Goal: Navigation & Orientation: Find specific page/section

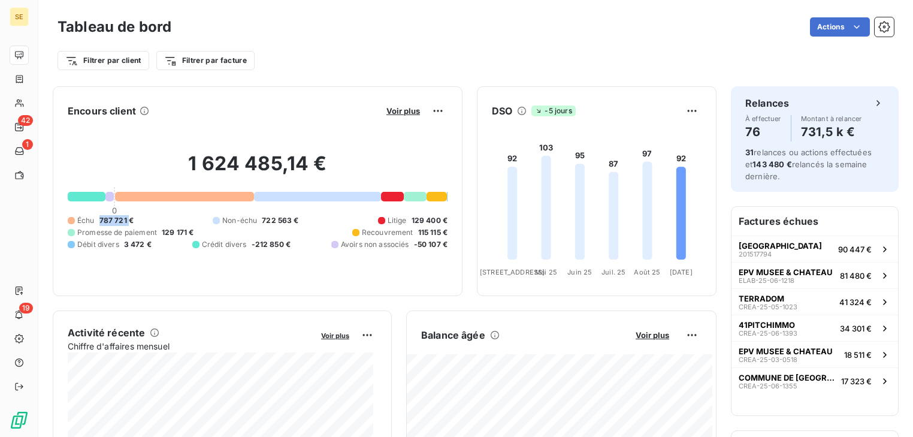
drag, startPoint x: 127, startPoint y: 206, endPoint x: 96, endPoint y: 208, distance: 31.2
click at [96, 215] on div "Échu 787 721 €" at bounding box center [101, 220] width 66 height 11
click at [99, 215] on span "787 721 €" at bounding box center [116, 220] width 34 height 11
drag, startPoint x: 111, startPoint y: 209, endPoint x: 96, endPoint y: 208, distance: 15.0
click at [96, 215] on div "Échu 787 721 €" at bounding box center [101, 220] width 66 height 11
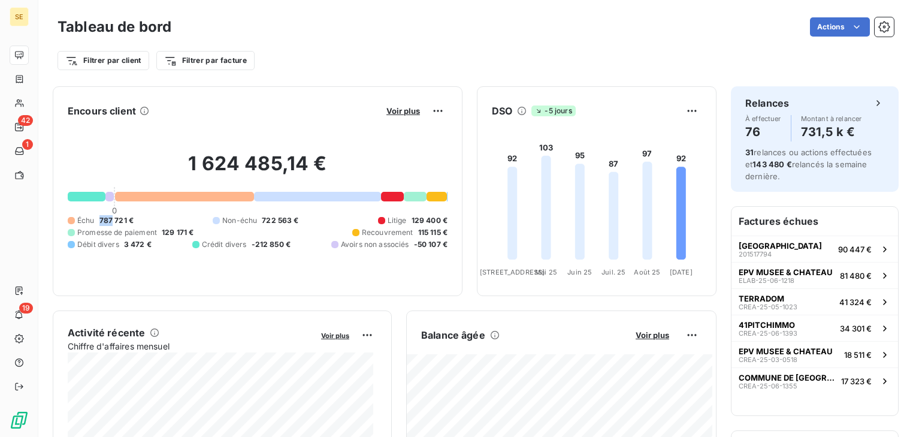
click at [96, 215] on div "Échu 787 721 €" at bounding box center [101, 220] width 66 height 11
click at [636, 336] on span "Voir plus" at bounding box center [653, 335] width 34 height 10
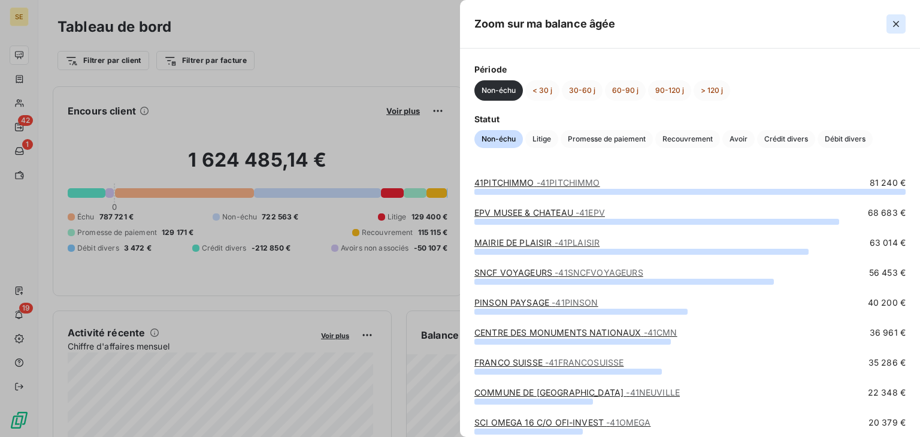
click at [898, 26] on icon "button" at bounding box center [896, 24] width 12 height 12
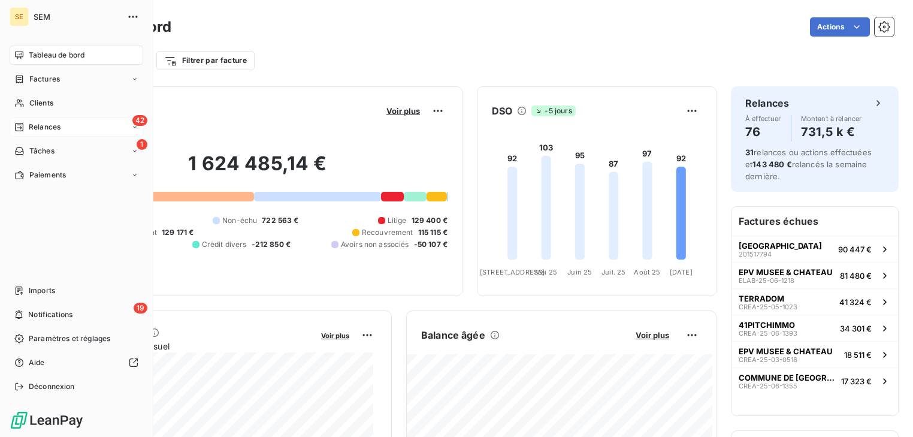
click at [80, 119] on div "42 Relances" at bounding box center [77, 126] width 134 height 19
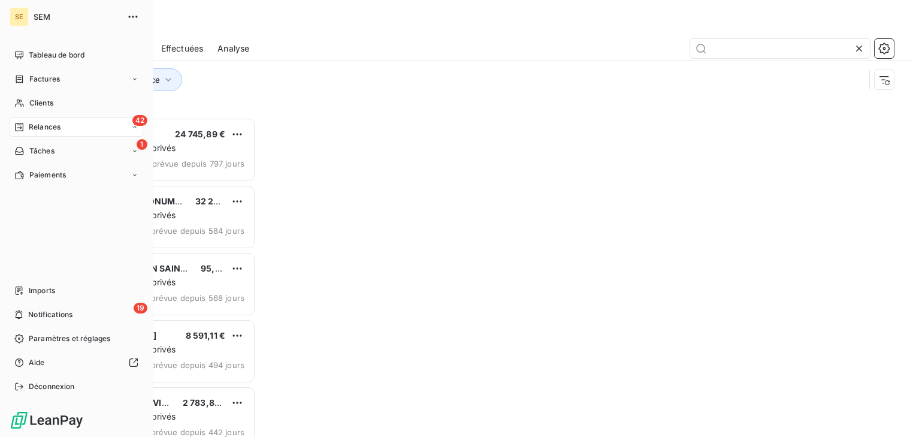
scroll to position [312, 191]
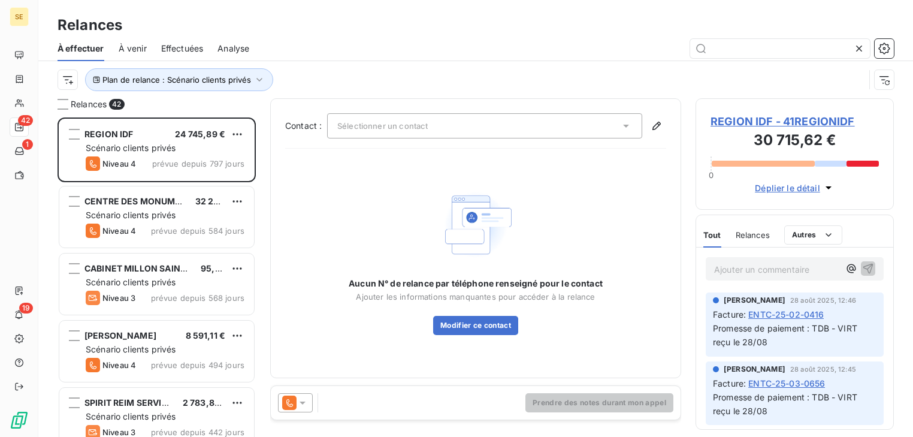
click at [190, 48] on span "Effectuées" at bounding box center [182, 49] width 43 height 12
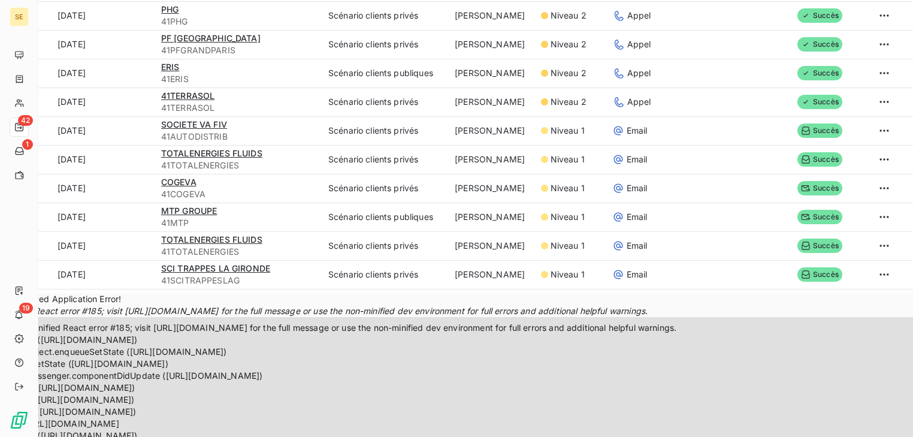
scroll to position [479, 0]
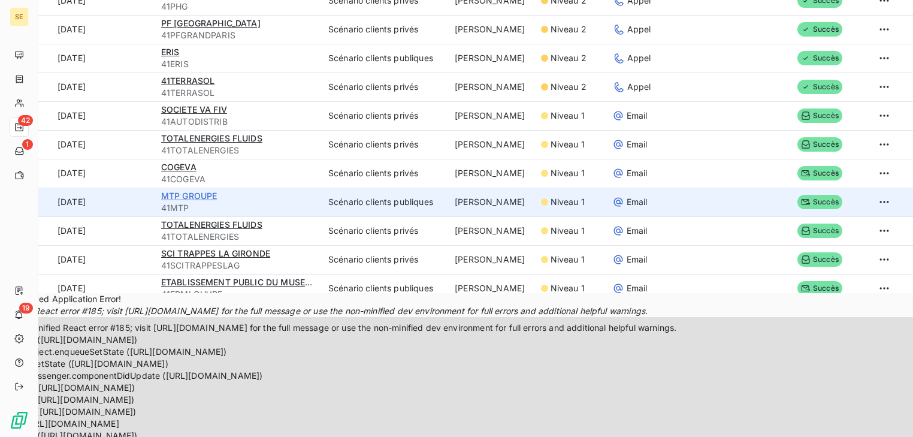
click at [192, 195] on span "MTP GROUPE" at bounding box center [189, 195] width 56 height 10
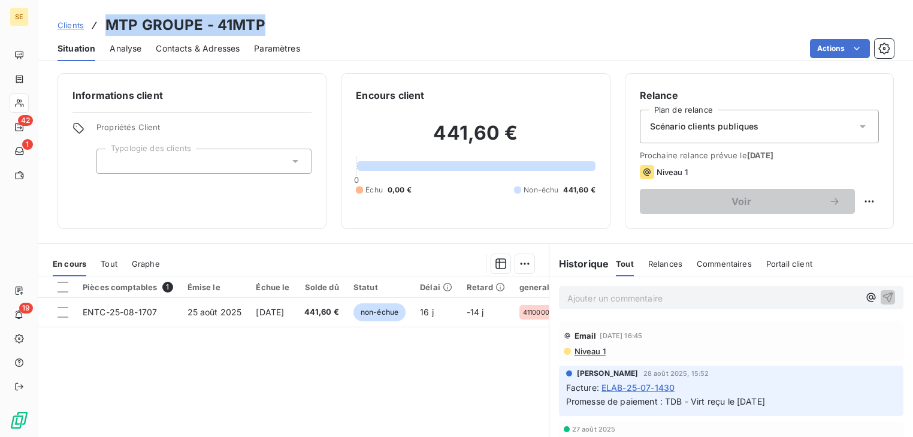
drag, startPoint x: 295, startPoint y: 24, endPoint x: 105, endPoint y: 25, distance: 189.9
click at [105, 25] on div "Clients MTP GROUPE - 41MTP" at bounding box center [475, 25] width 875 height 22
click at [276, 30] on div "Clients MTP GROUPE - 41MTP" at bounding box center [475, 25] width 875 height 22
click at [262, 21] on h3 "MTP GROUPE - 41MTP" at bounding box center [185, 25] width 160 height 22
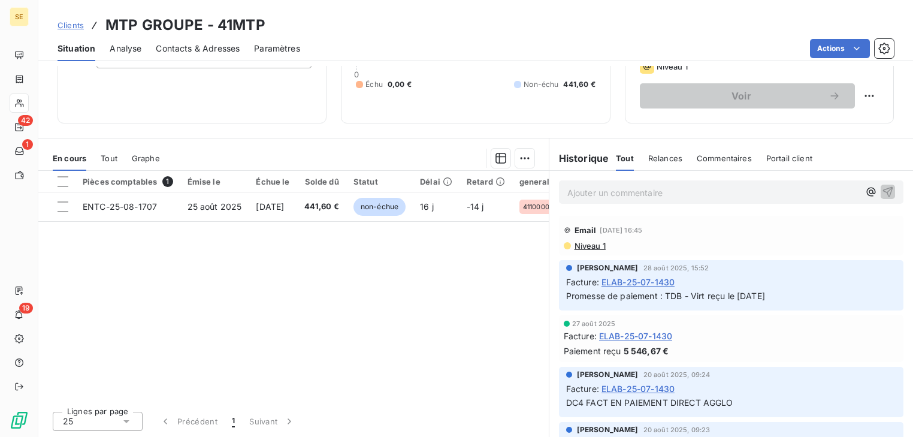
click at [586, 246] on span "Niveau 1" at bounding box center [589, 246] width 32 height 10
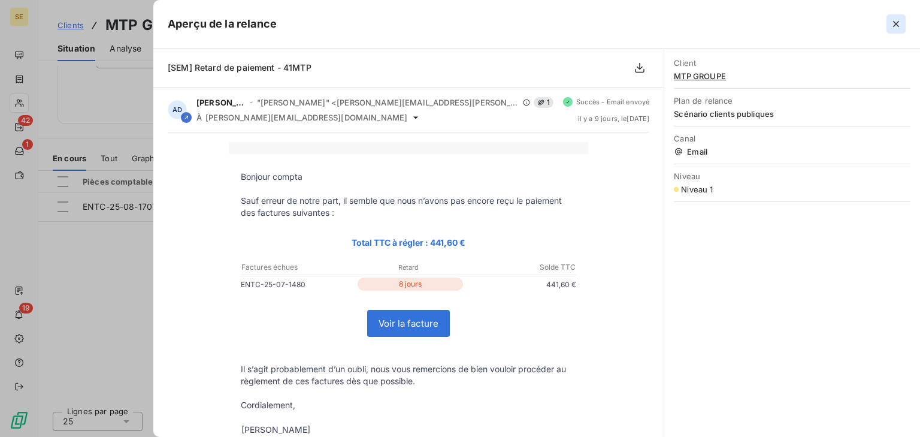
click at [891, 23] on icon "button" at bounding box center [896, 24] width 12 height 12
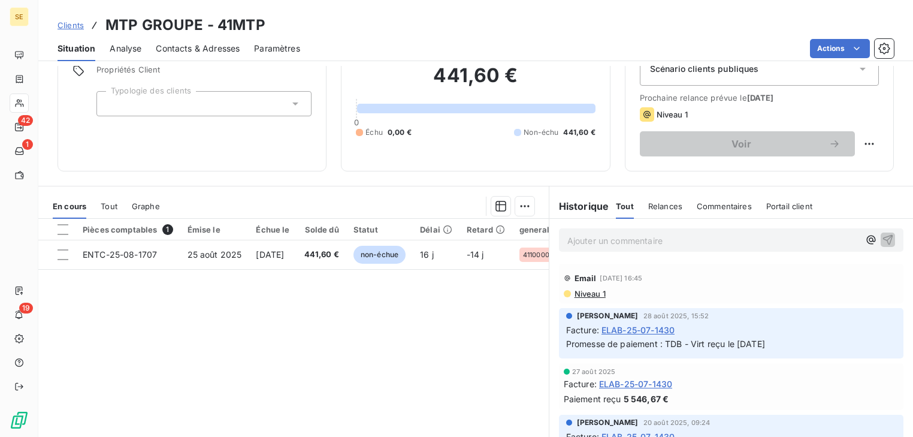
scroll to position [10, 0]
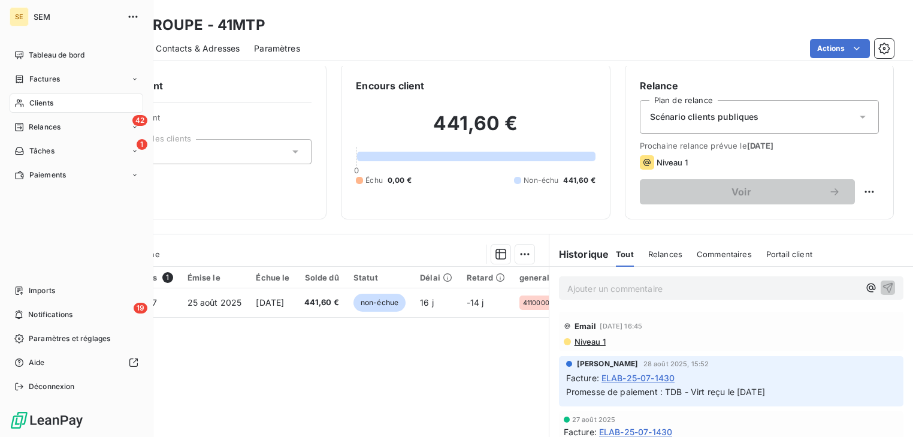
click at [40, 102] on span "Clients" at bounding box center [41, 103] width 24 height 11
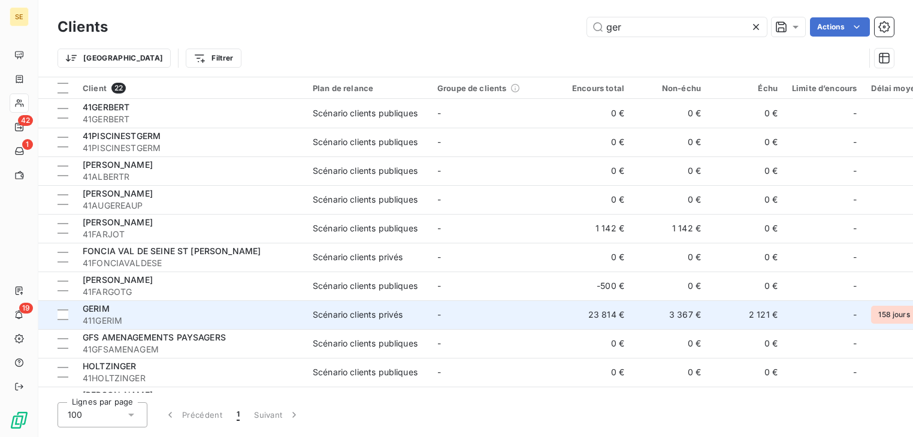
type input "ger"
click at [125, 309] on div "GERIM" at bounding box center [191, 309] width 216 height 12
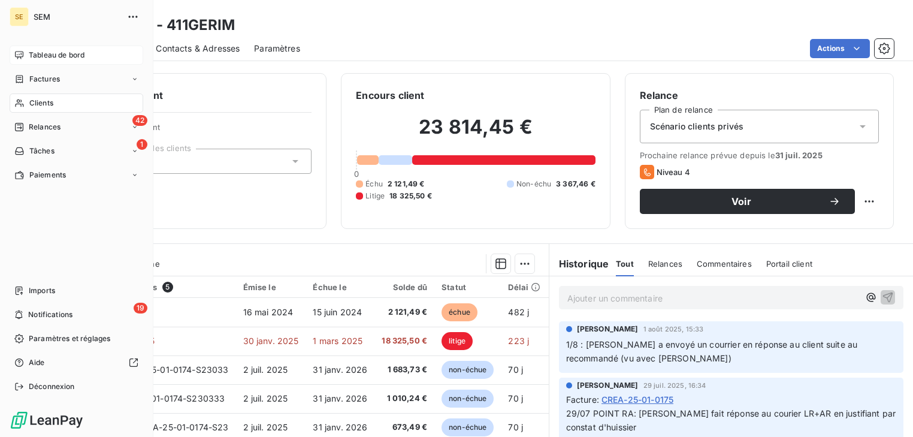
click at [12, 58] on div "Tableau de bord" at bounding box center [77, 55] width 134 height 19
